Goal: Book appointment/travel/reservation

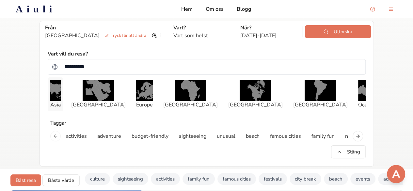
type input "**********"
click at [60, 88] on img "button" at bounding box center [55, 90] width 10 height 21
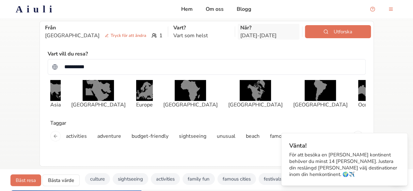
click at [241, 38] on p "[DATE] - [DATE]" at bounding box center [269, 36] width 57 height 8
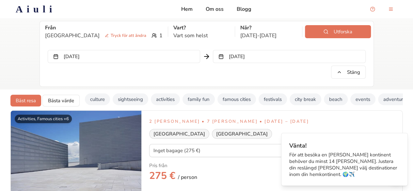
click at [163, 54] on button "[DATE]" at bounding box center [124, 56] width 153 height 13
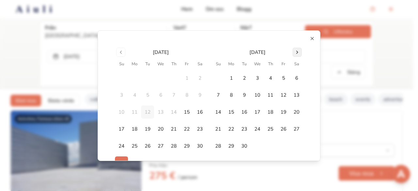
click at [297, 51] on button "Go to next month" at bounding box center [297, 52] width 9 height 9
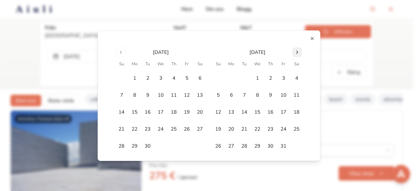
click at [297, 51] on button "Go to next month" at bounding box center [297, 52] width 9 height 9
click at [157, 76] on button "1" at bounding box center [160, 78] width 13 height 13
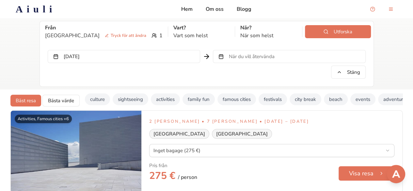
drag, startPoint x: 153, startPoint y: 26, endPoint x: 193, endPoint y: 57, distance: 51.0
click at [193, 57] on div "[PERSON_NAME][GEOGRAPHIC_DATA] [PERSON_NAME] för att [PERSON_NAME] 1 Vart? Vart…" at bounding box center [207, 53] width 334 height 65
click at [248, 32] on p "När som helst" at bounding box center [269, 36] width 57 height 8
click at [243, 58] on span "När du vill återvända" at bounding box center [252, 56] width 46 height 7
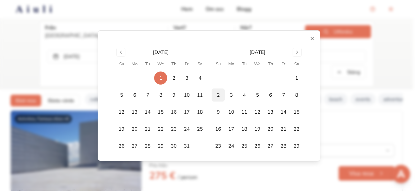
click at [215, 94] on button "2" at bounding box center [218, 95] width 13 height 13
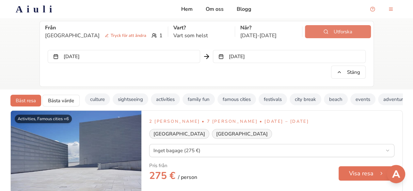
click at [321, 31] on button "Utforska" at bounding box center [338, 31] width 66 height 13
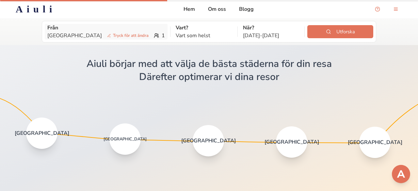
click at [105, 32] on span "Tryck för att ändra" at bounding box center [128, 35] width 47 height 7
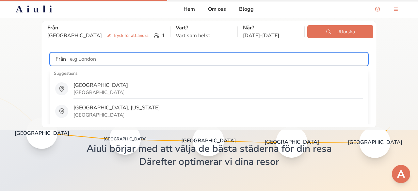
click at [90, 65] on input "text" at bounding box center [217, 59] width 302 height 13
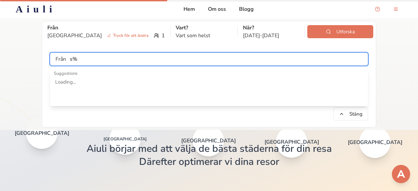
type input "s"
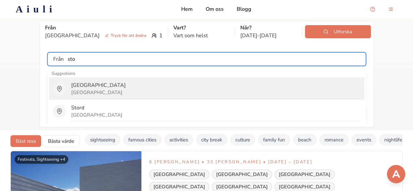
type input "[GEOGRAPHIC_DATA]"
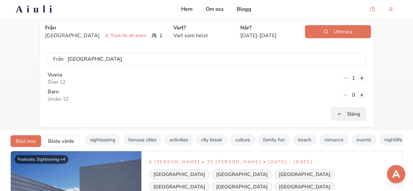
click at [349, 115] on button "Stäng" at bounding box center [348, 114] width 35 height 13
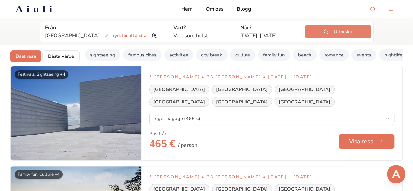
click at [325, 27] on button "Utforska" at bounding box center [338, 31] width 66 height 13
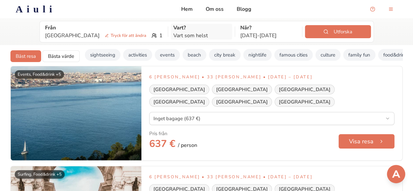
click at [174, 28] on p "Vart?" at bounding box center [202, 28] width 57 height 8
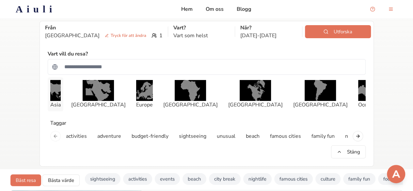
click at [61, 96] on img "button" at bounding box center [55, 90] width 10 height 21
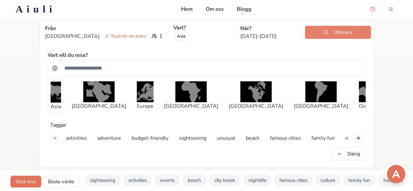
click at [320, 36] on button "Utforska" at bounding box center [338, 32] width 66 height 13
